Goal: Navigation & Orientation: Understand site structure

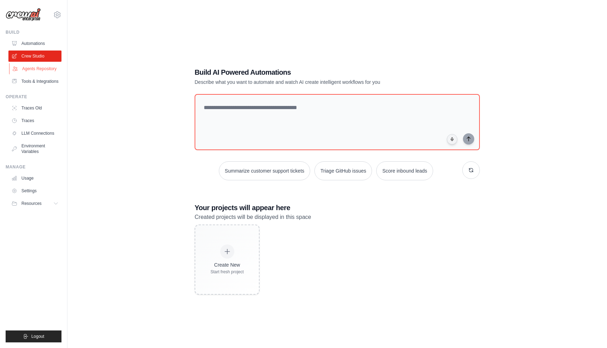
click at [40, 69] on link "Agents Repository" at bounding box center [35, 68] width 53 height 11
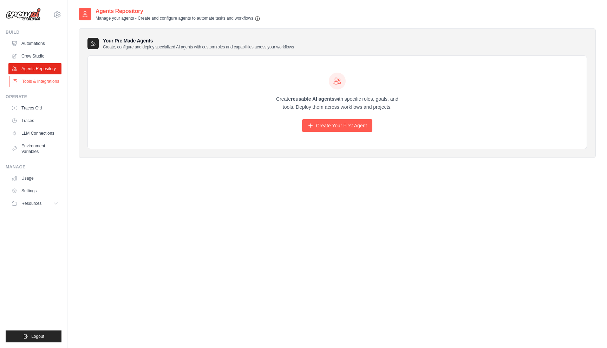
click at [40, 77] on link "Tools & Integrations" at bounding box center [35, 81] width 53 height 11
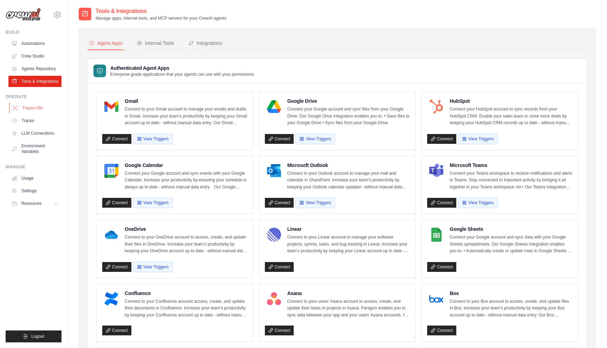
click at [40, 114] on link "Traces Old" at bounding box center [35, 108] width 53 height 11
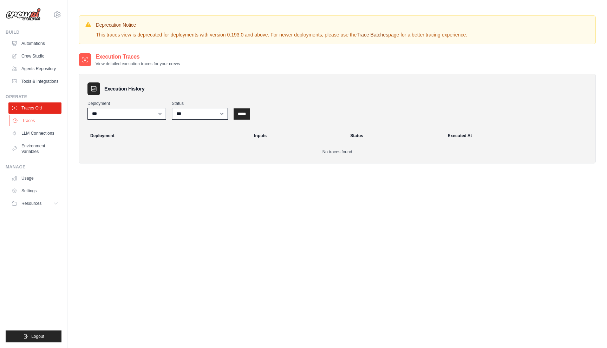
click at [36, 126] on link "Traces" at bounding box center [35, 120] width 53 height 11
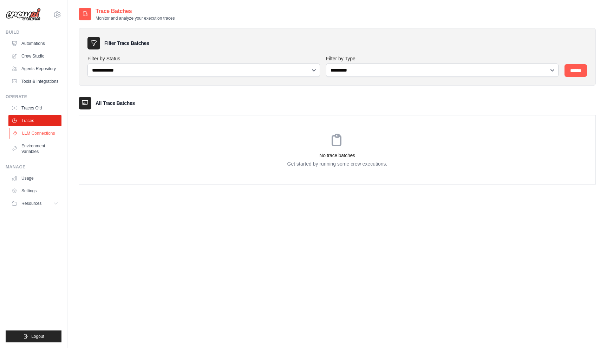
click at [38, 135] on link "LLM Connections" at bounding box center [35, 133] width 53 height 11
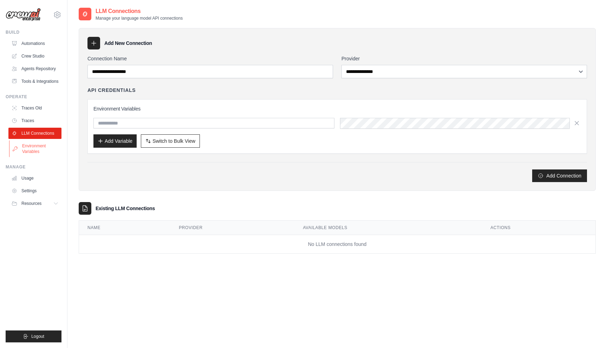
click at [43, 153] on link "Environment Variables" at bounding box center [35, 149] width 53 height 17
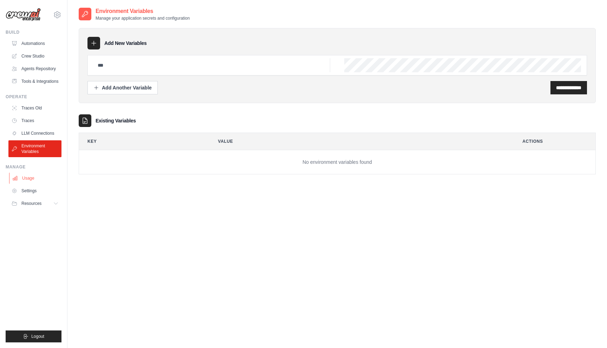
click at [39, 184] on link "Usage" at bounding box center [35, 178] width 53 height 11
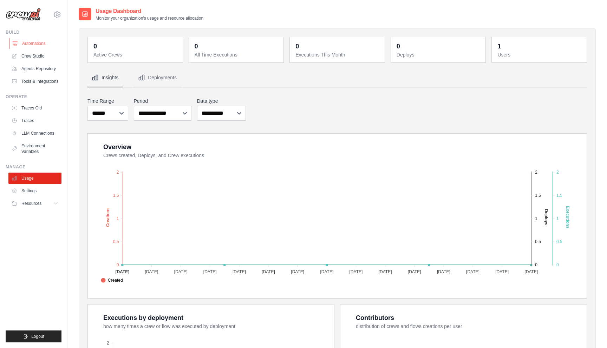
click at [45, 42] on link "Automations" at bounding box center [35, 43] width 53 height 11
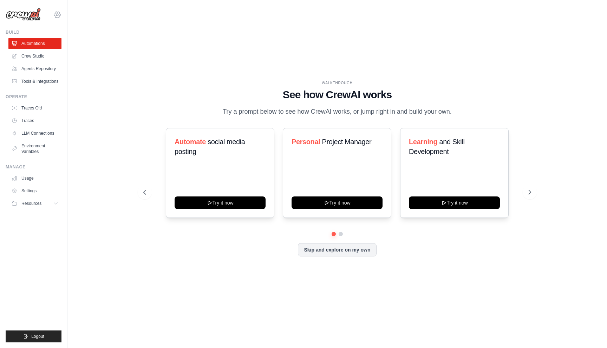
click at [56, 15] on icon at bounding box center [57, 15] width 8 height 8
click at [144, 35] on div "WALKTHROUGH See how [PERSON_NAME] works Try a prompt below to see how [PERSON_N…" at bounding box center [337, 174] width 517 height 334
